Goal: Transaction & Acquisition: Book appointment/travel/reservation

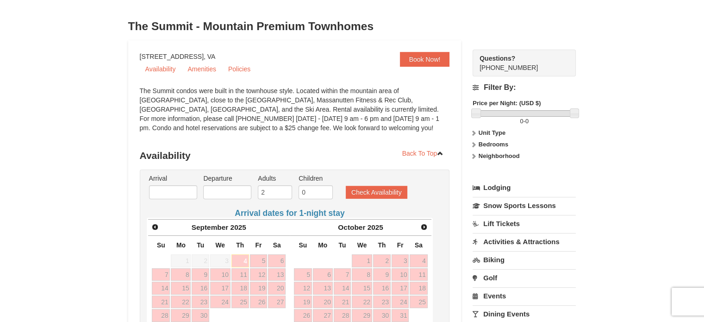
scroll to position [139, 0]
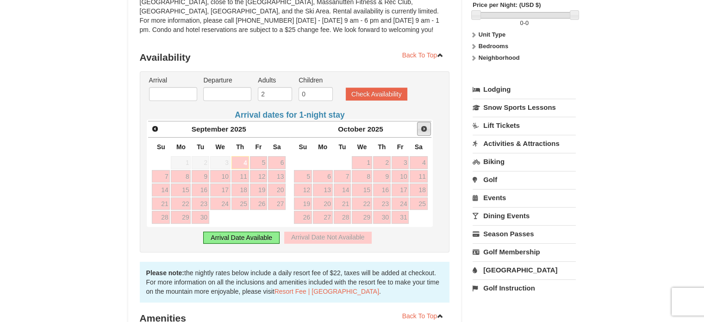
click at [426, 128] on span "Next" at bounding box center [423, 128] width 7 height 7
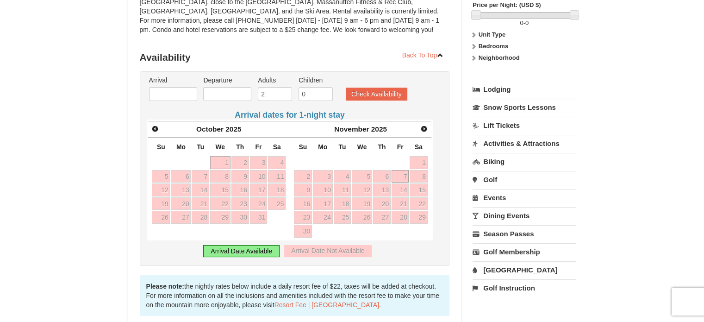
click at [404, 177] on link "7" at bounding box center [401, 176] width 18 height 13
type input "[DATE]"
click at [308, 192] on link "9" at bounding box center [303, 189] width 18 height 13
type input "[DATE]"
click at [357, 98] on button "Check Availability" at bounding box center [377, 93] width 62 height 13
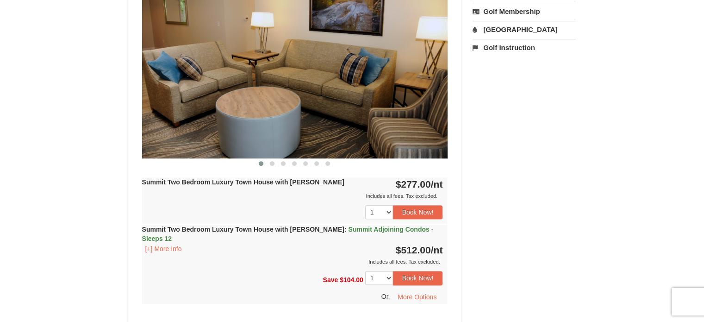
scroll to position [463, 0]
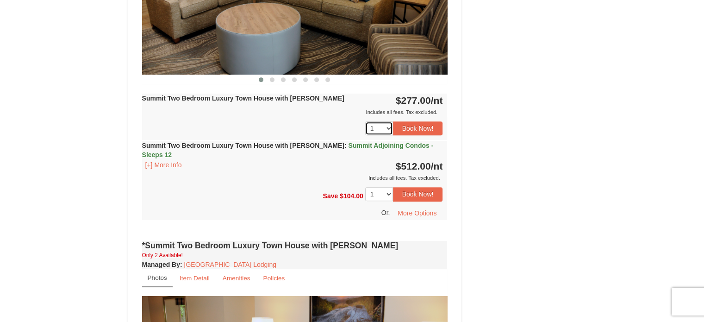
click at [390, 127] on select "1 2 3 4 5 6 7 8 9 10 11 12" at bounding box center [379, 128] width 28 height 14
click at [413, 133] on button "Book Now!" at bounding box center [418, 128] width 50 height 14
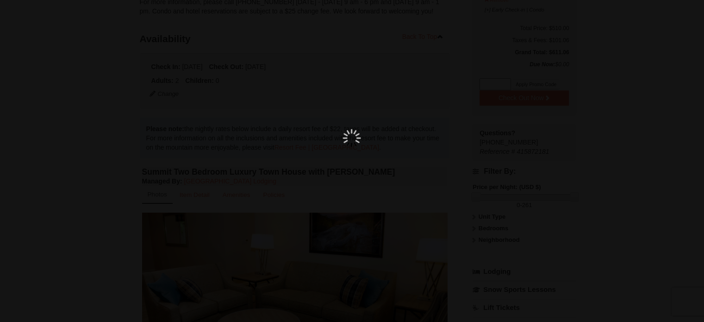
scroll to position [81, 0]
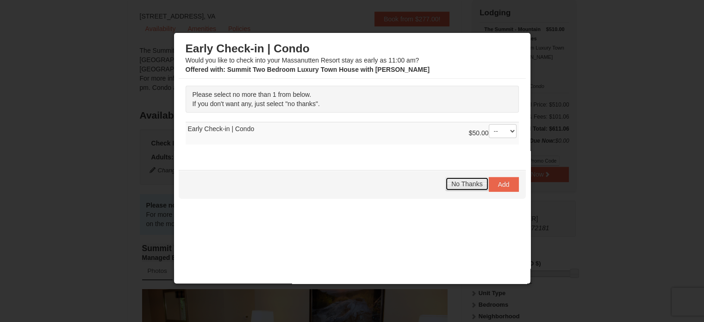
click at [467, 180] on span "No Thanks" at bounding box center [466, 183] width 31 height 7
